Goal: Information Seeking & Learning: Learn about a topic

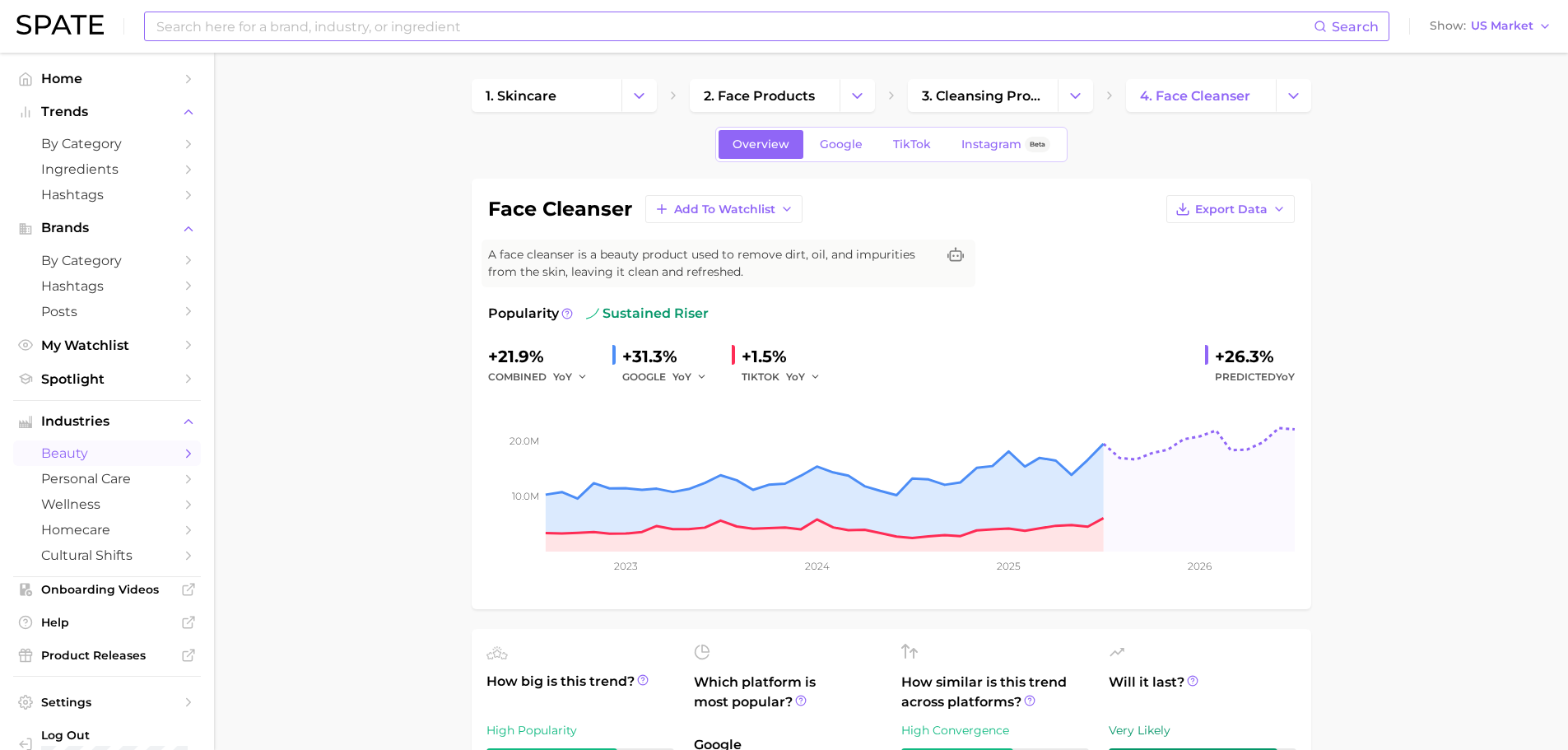
click at [456, 36] on input at bounding box center [735, 26] width 1159 height 28
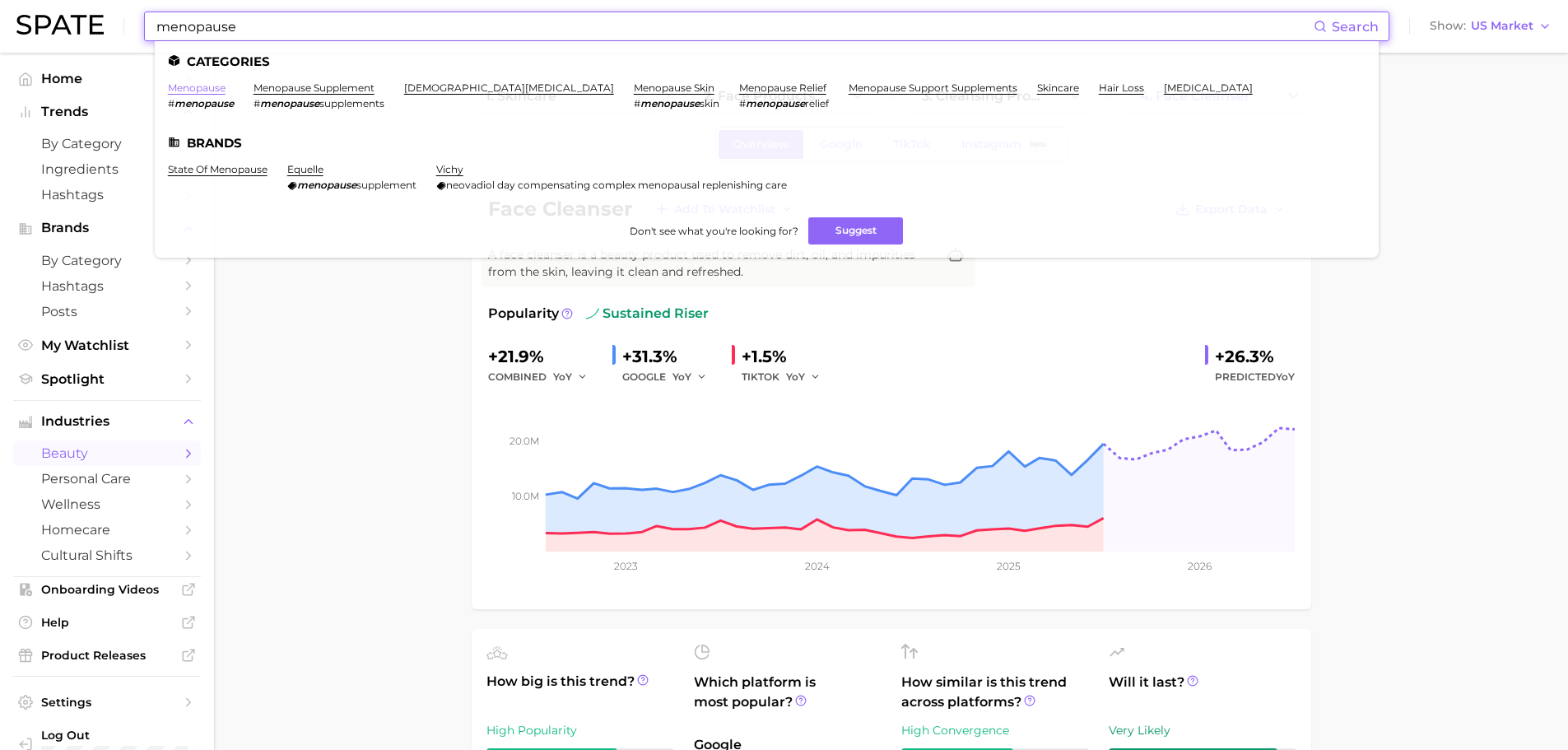
type input "menopause"
click at [216, 84] on link "menopause" at bounding box center [197, 87] width 58 height 12
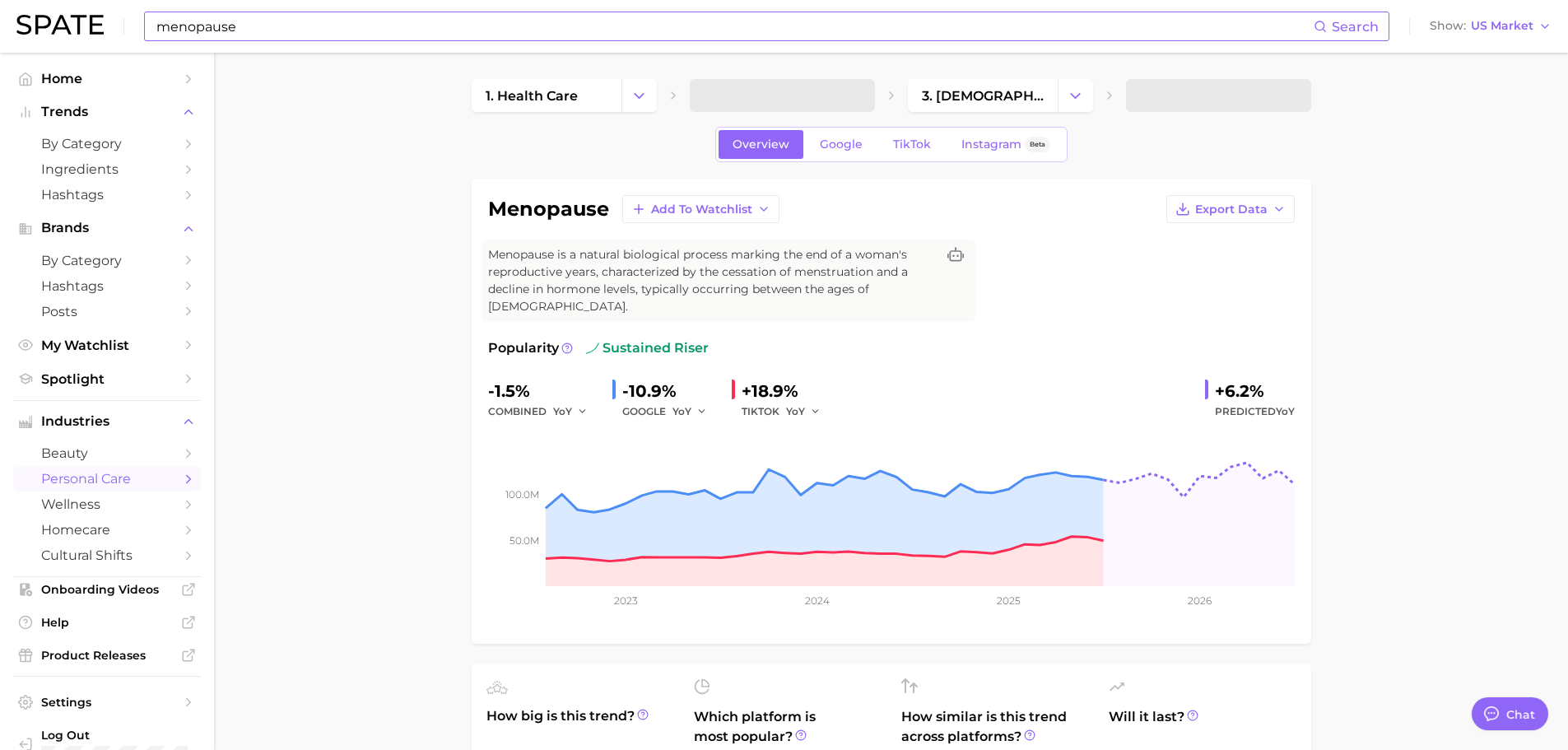
type textarea "x"
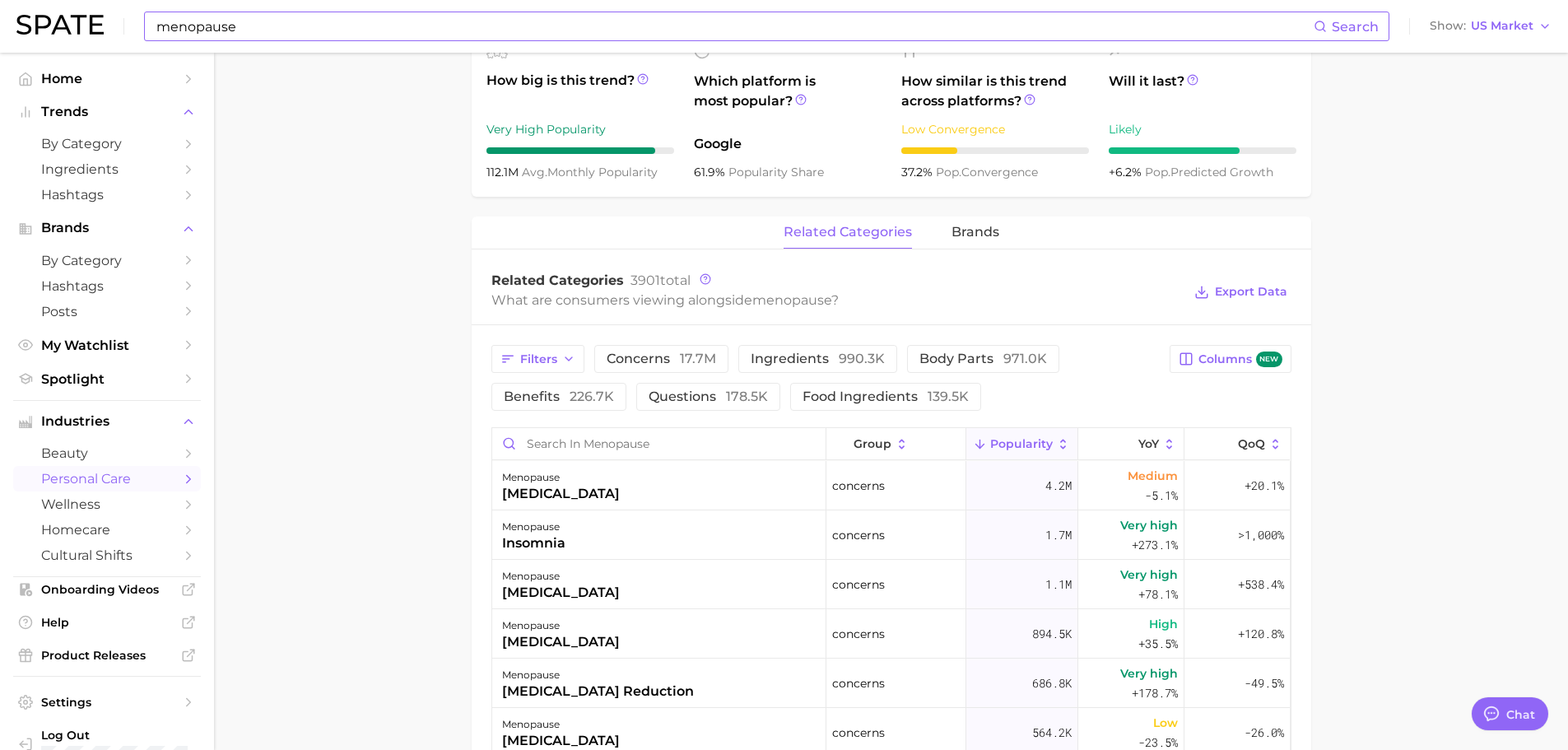
scroll to position [823, 0]
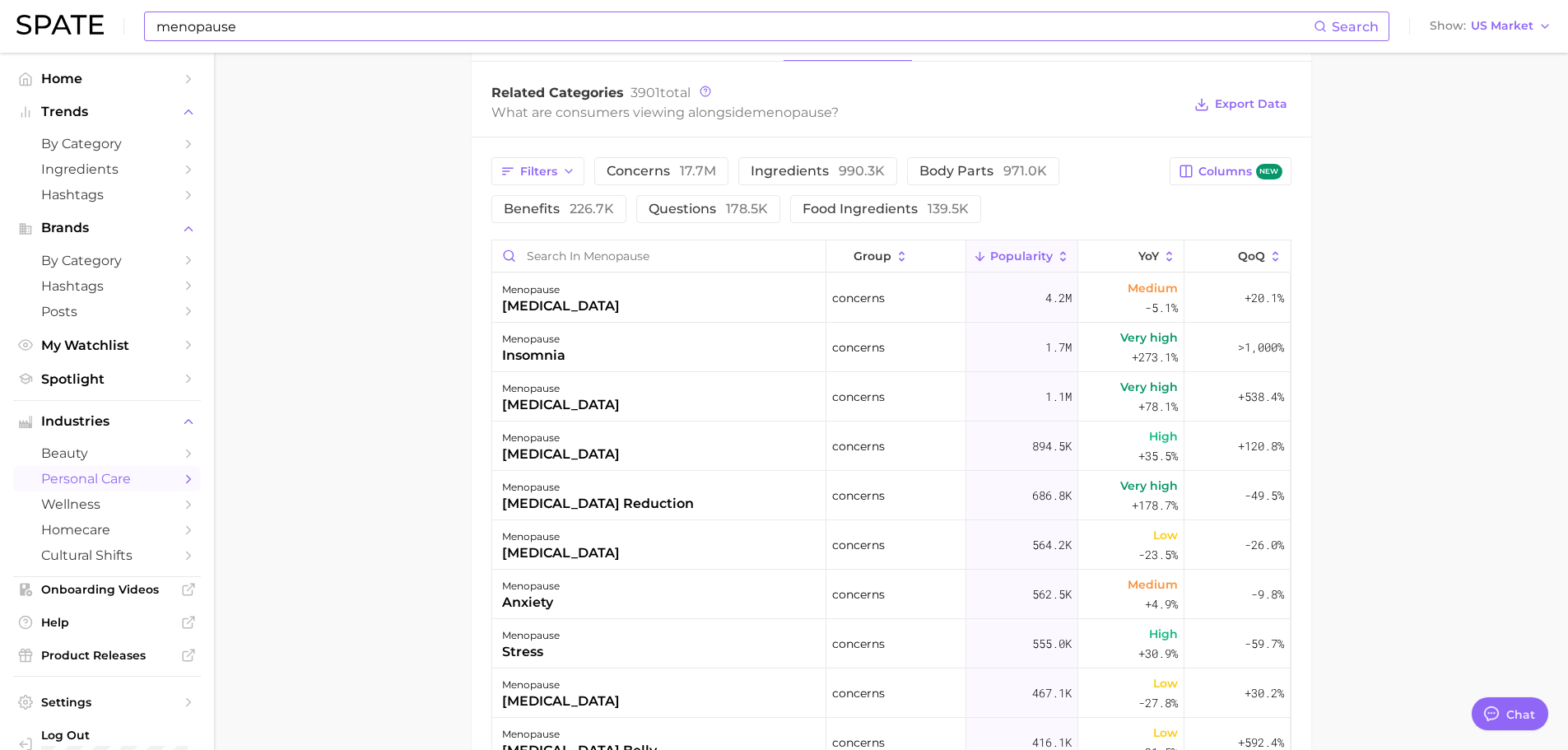
click at [1056, 249] on icon at bounding box center [1063, 256] width 15 height 15
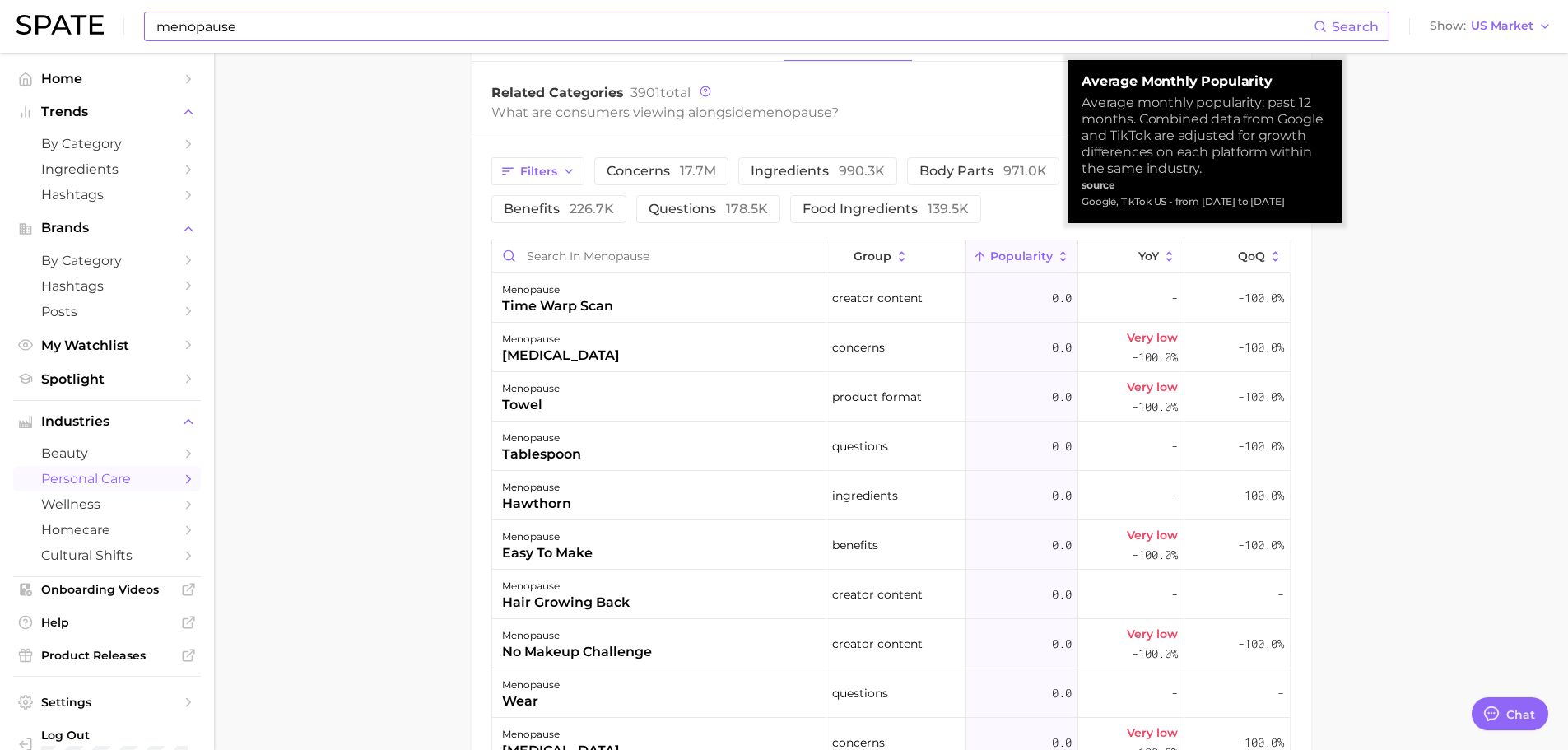
click at [1056, 249] on icon at bounding box center [1063, 256] width 15 height 15
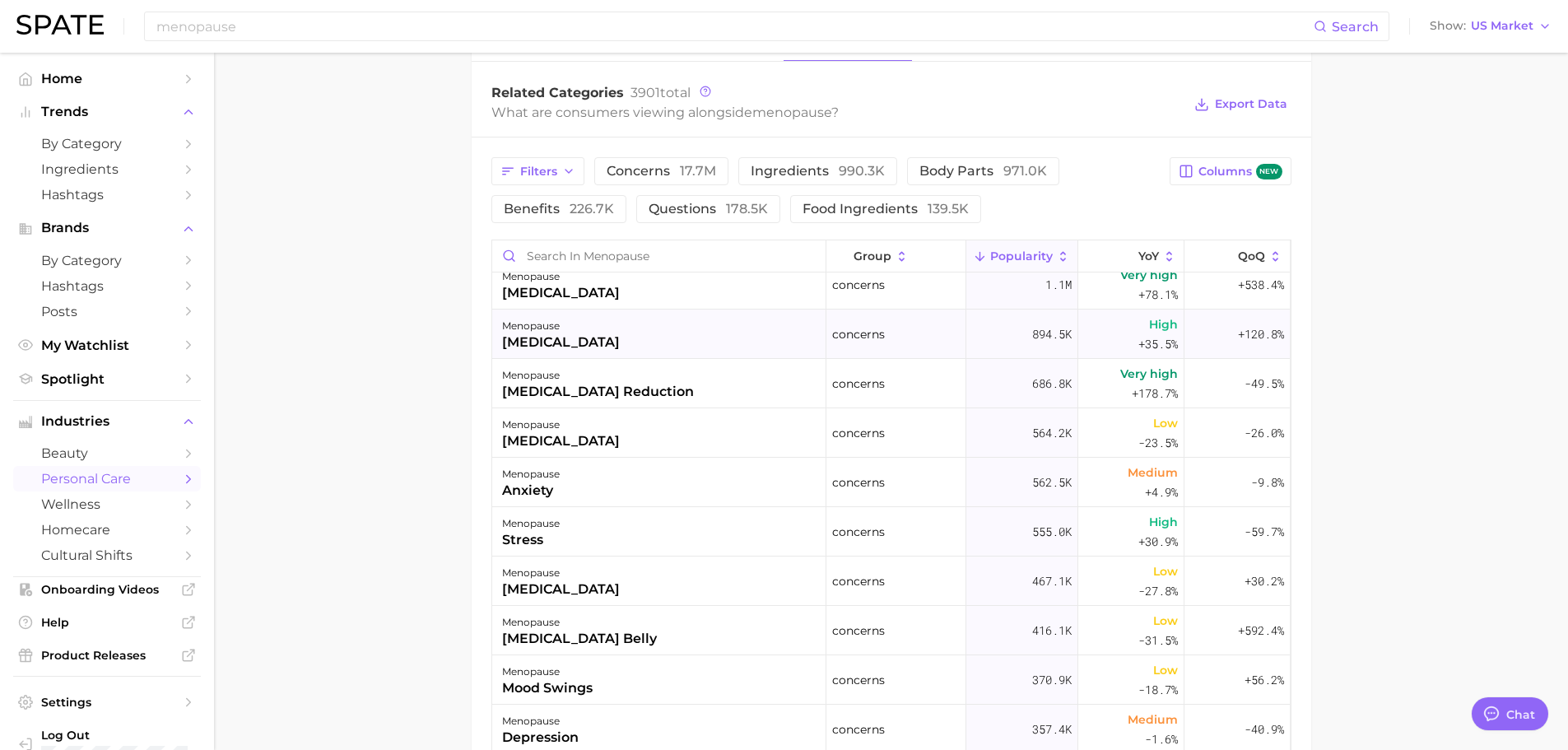
scroll to position [329, 0]
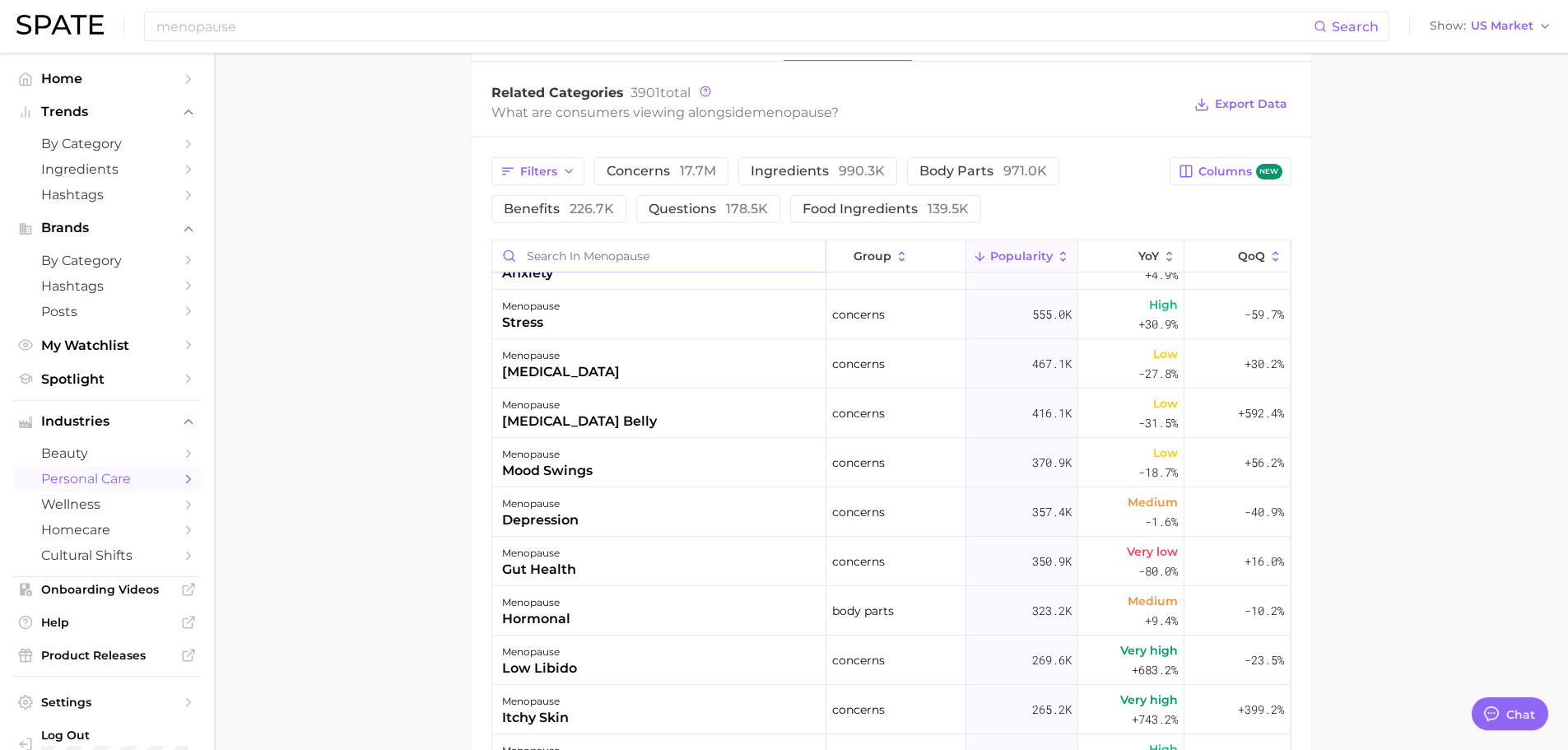
click at [557, 240] on input "Search in menopause" at bounding box center [658, 255] width 334 height 31
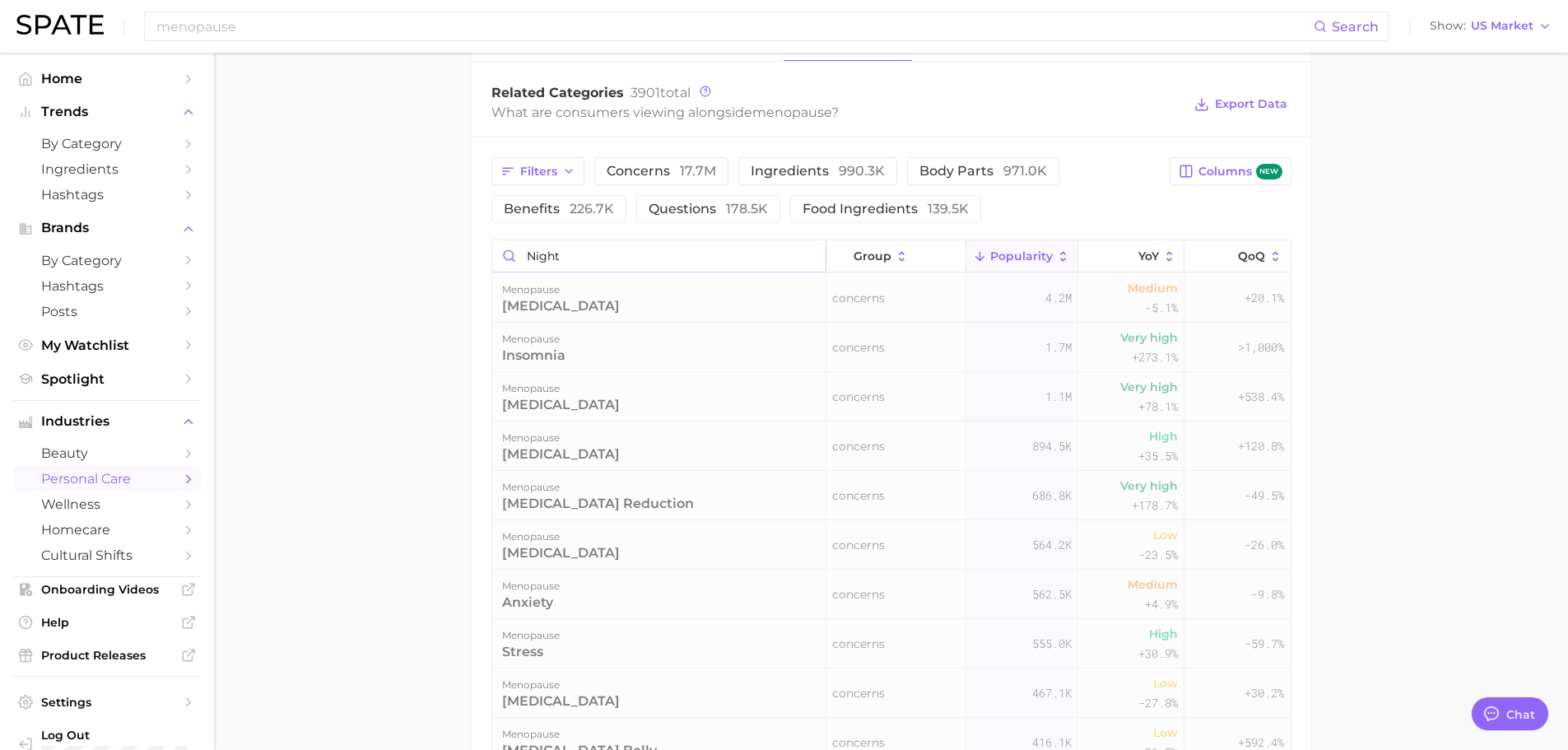
scroll to position [811, 0]
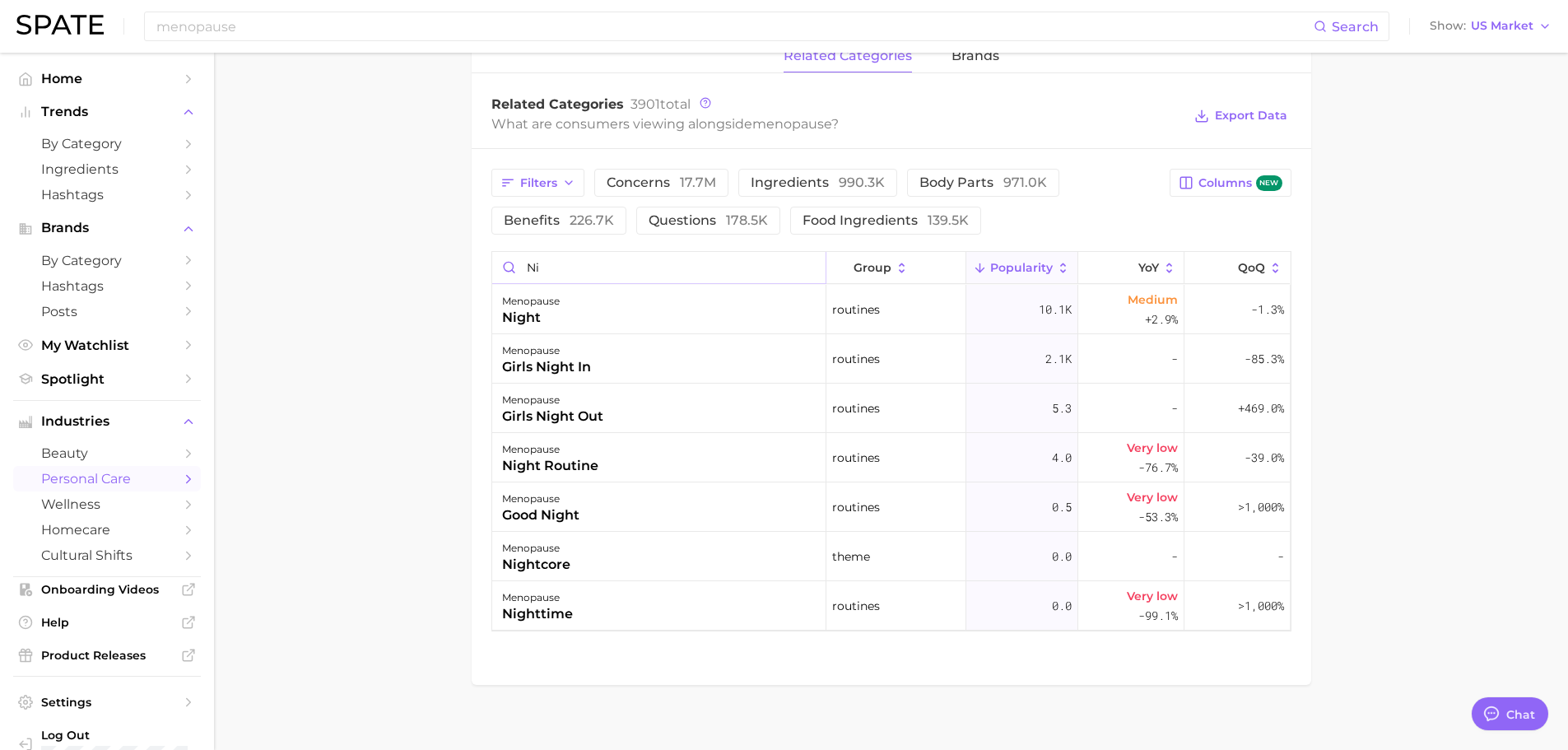
type input "n"
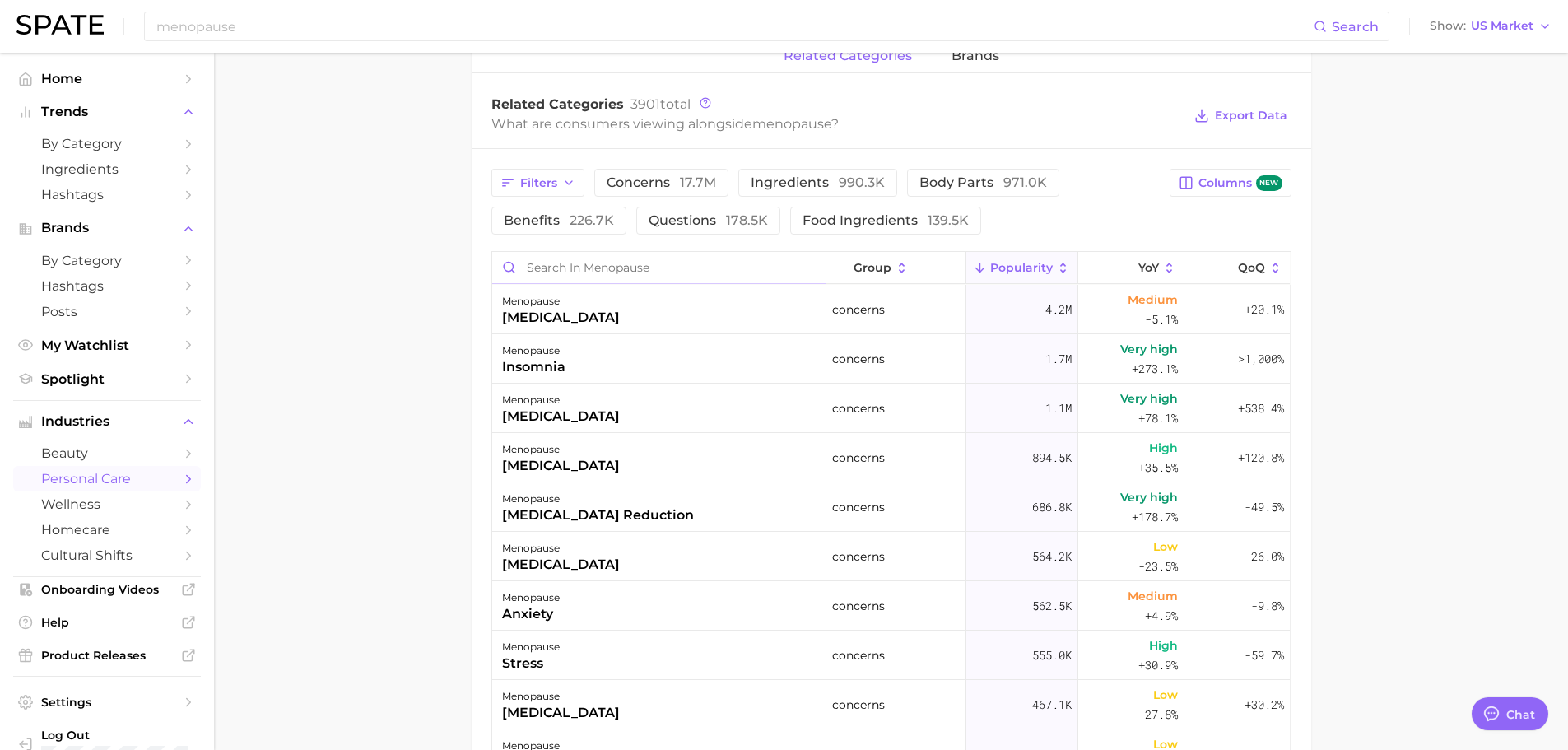
scroll to position [823, 0]
